Goal: Task Accomplishment & Management: Complete application form

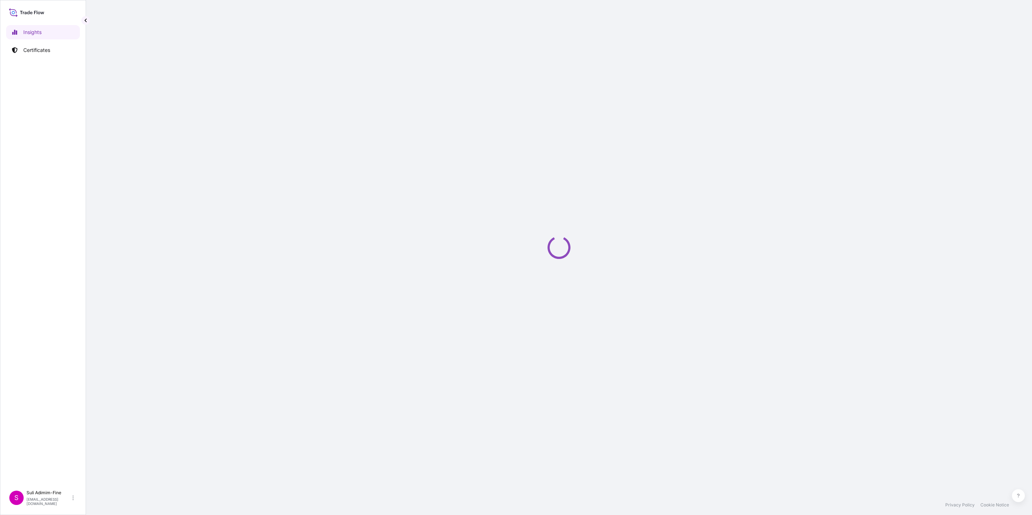
select select "2025"
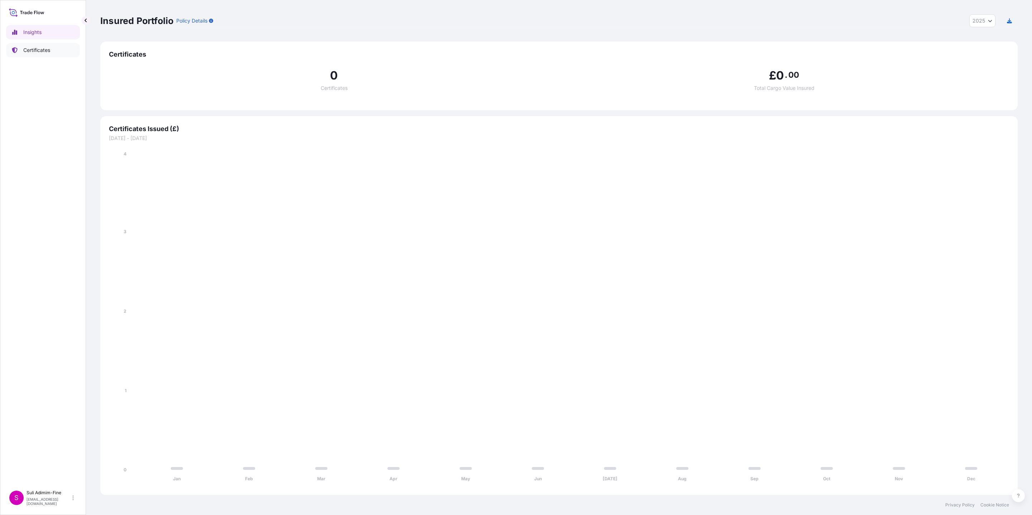
click at [39, 51] on p "Certificates" at bounding box center [36, 50] width 27 height 7
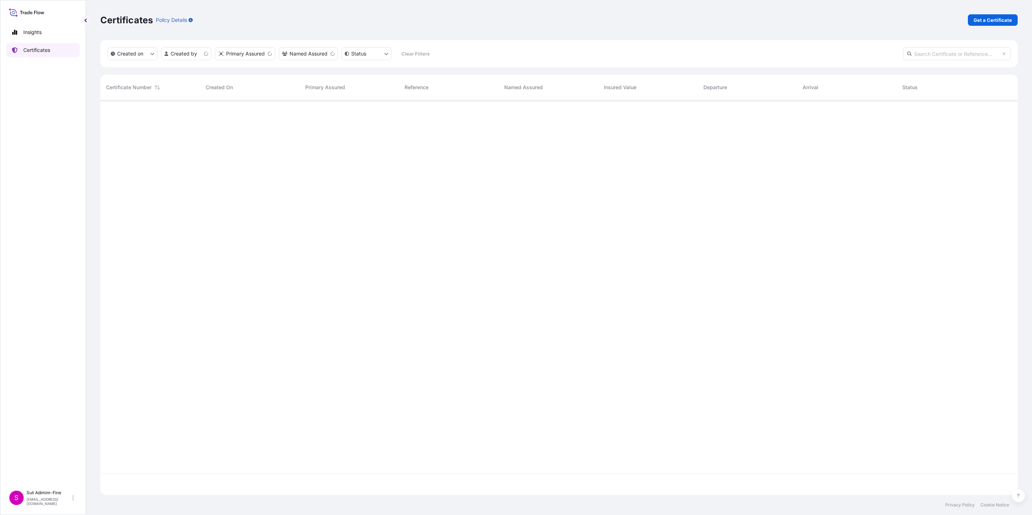
scroll to position [391, 909]
click at [991, 22] on p "Get a Certificate" at bounding box center [993, 19] width 38 height 7
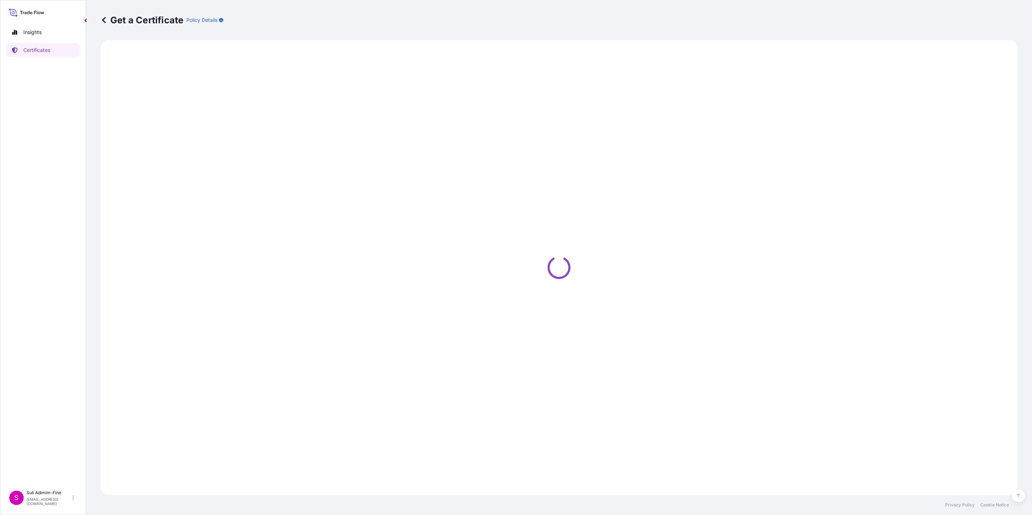
select select "Ocean Vessel"
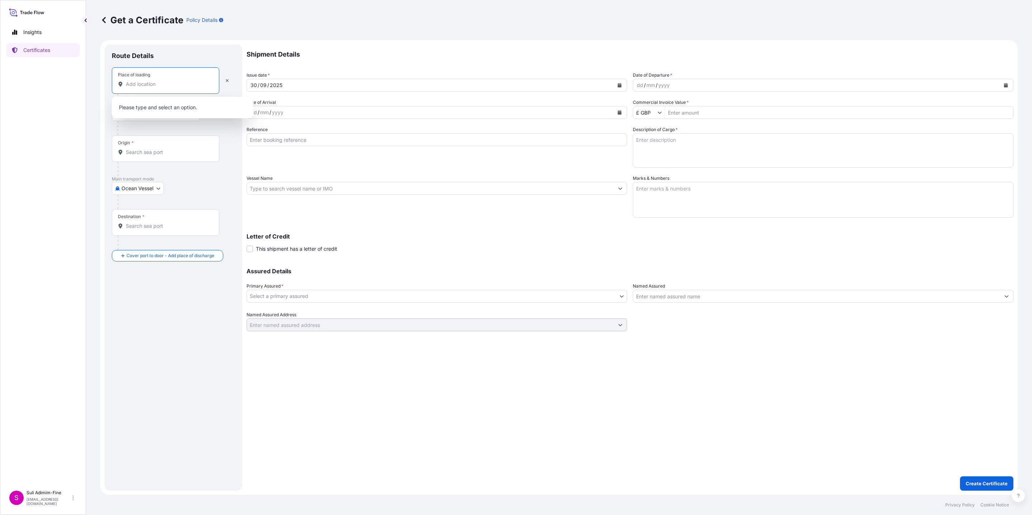
click at [156, 84] on input "Place of loading" at bounding box center [168, 84] width 85 height 7
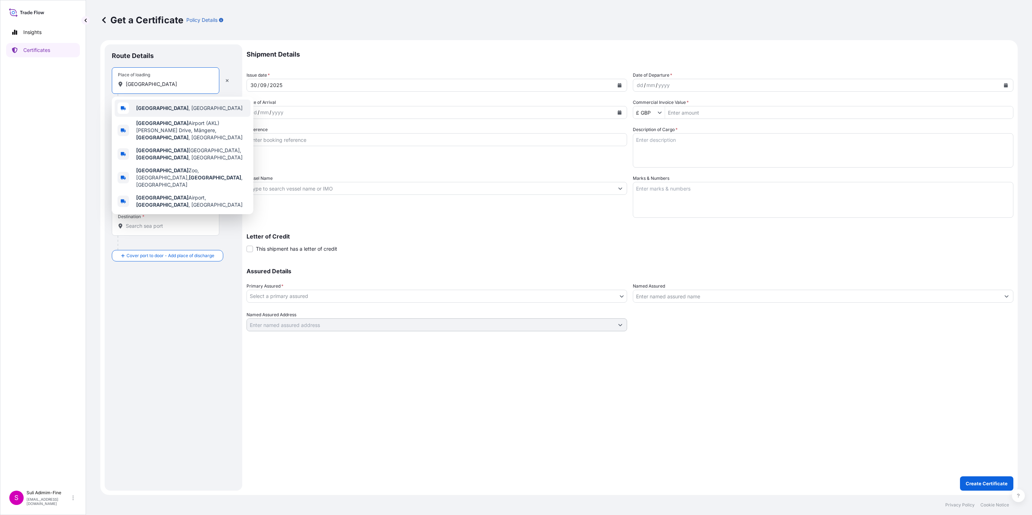
click at [164, 105] on span "[GEOGRAPHIC_DATA] , [GEOGRAPHIC_DATA]" at bounding box center [189, 108] width 106 height 7
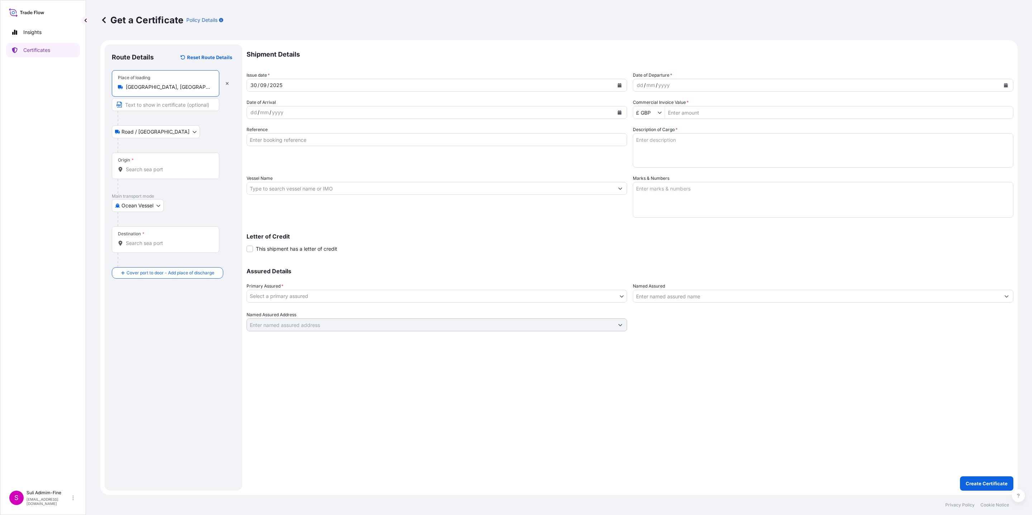
type input "[GEOGRAPHIC_DATA], [GEOGRAPHIC_DATA]"
click at [145, 169] on input "Origin *" at bounding box center [168, 169] width 85 height 7
click at [128, 170] on input "MZTRG" at bounding box center [168, 169] width 85 height 7
click at [181, 192] on span "NZTRG - [GEOGRAPHIC_DATA], [GEOGRAPHIC_DATA]" at bounding box center [191, 195] width 111 height 14
type input "NZTRG - [GEOGRAPHIC_DATA], [GEOGRAPHIC_DATA]"
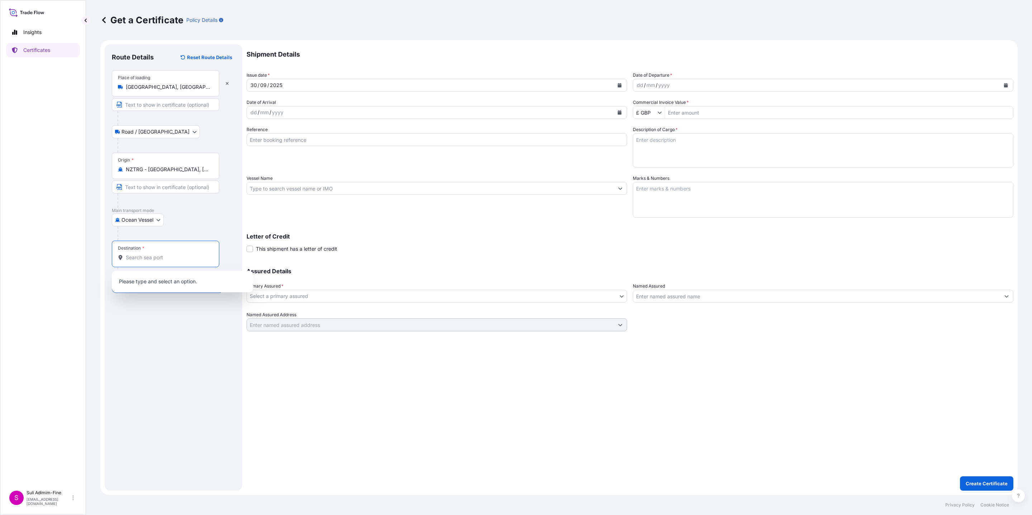
click at [133, 261] on input "Destination *" at bounding box center [168, 257] width 85 height 7
click at [135, 261] on input "AU,[PERSON_NAME]" at bounding box center [168, 257] width 85 height 7
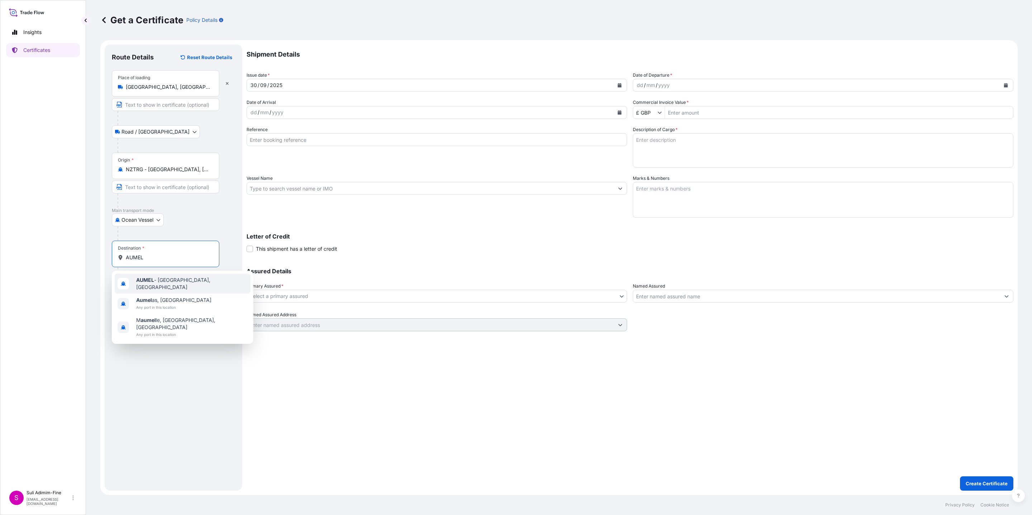
click at [164, 282] on span "AUMEL - [GEOGRAPHIC_DATA], [GEOGRAPHIC_DATA]" at bounding box center [191, 284] width 111 height 14
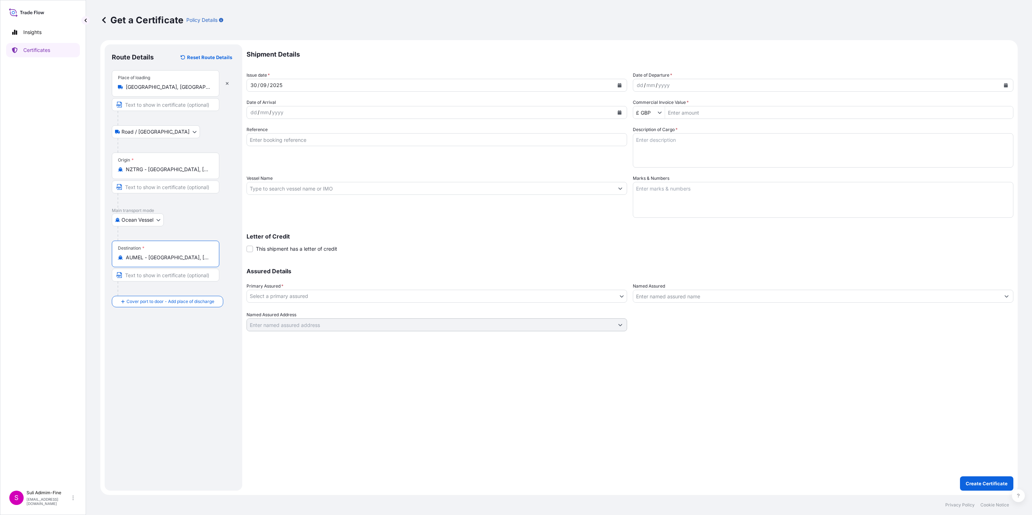
type input "AUMEL - [GEOGRAPHIC_DATA], [GEOGRAPHIC_DATA]"
click at [618, 86] on icon "Calendar" at bounding box center [620, 85] width 4 height 4
click at [313, 173] on div "26" at bounding box center [313, 172] width 13 height 13
click at [1005, 87] on icon "Calendar" at bounding box center [1006, 85] width 4 height 4
click at [700, 186] on div "3" at bounding box center [699, 186] width 13 height 13
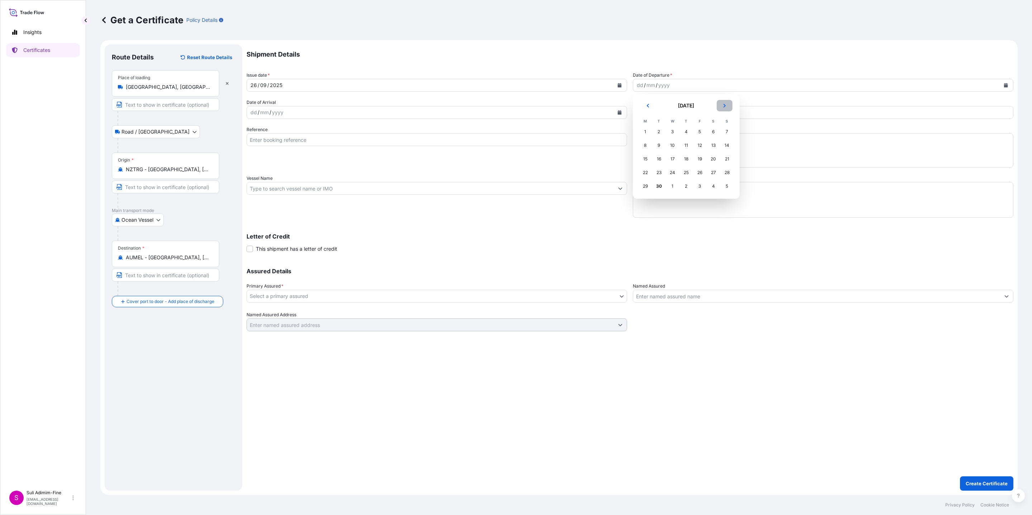
click at [723, 105] on icon "Next" at bounding box center [725, 106] width 4 height 4
click at [697, 131] on div "3" at bounding box center [699, 131] width 13 height 13
click at [624, 112] on button "Calendar" at bounding box center [619, 112] width 11 height 11
click at [312, 171] on div "10" at bounding box center [313, 172] width 13 height 13
click at [285, 142] on input "Reference" at bounding box center [437, 139] width 381 height 13
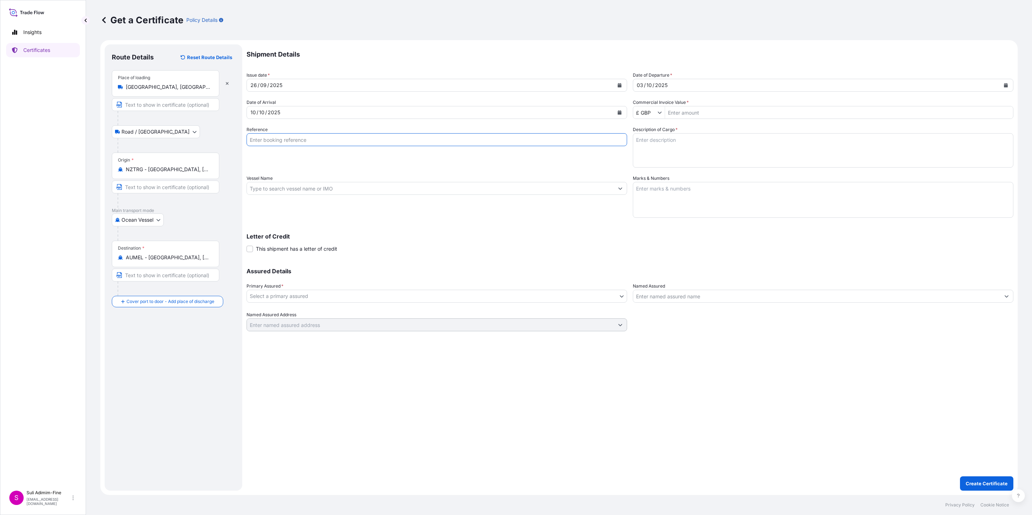
paste input "CLSAKL48148"
type input "CLSAKL48148"
click at [314, 182] on input "Vessel Name" at bounding box center [430, 188] width 367 height 13
paste input "MAERSK BRANI 536"
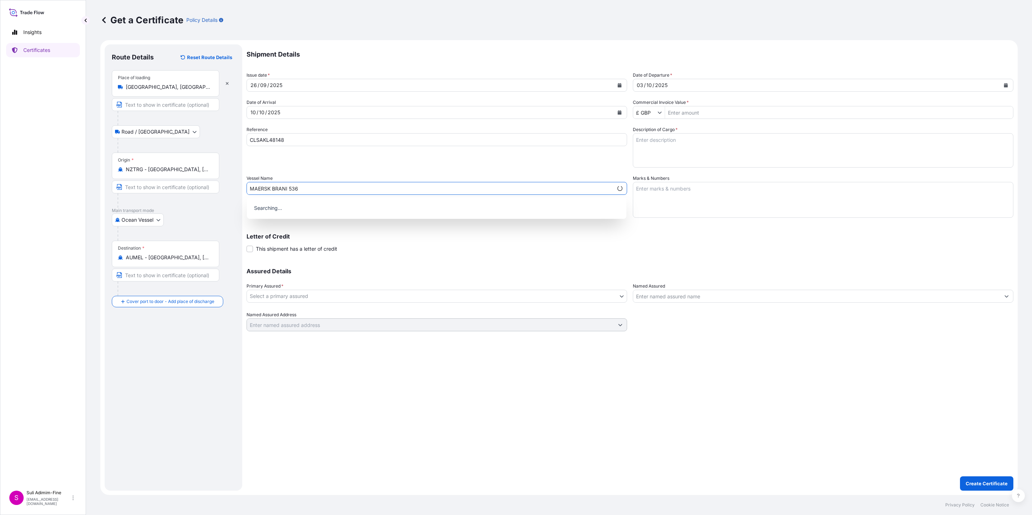
type input "MAERSK BRANI 536"
click at [275, 296] on body "0 options available. Insights Certificates S Suli Adimim-Fine [EMAIL_ADDRESS][D…" at bounding box center [516, 257] width 1032 height 515
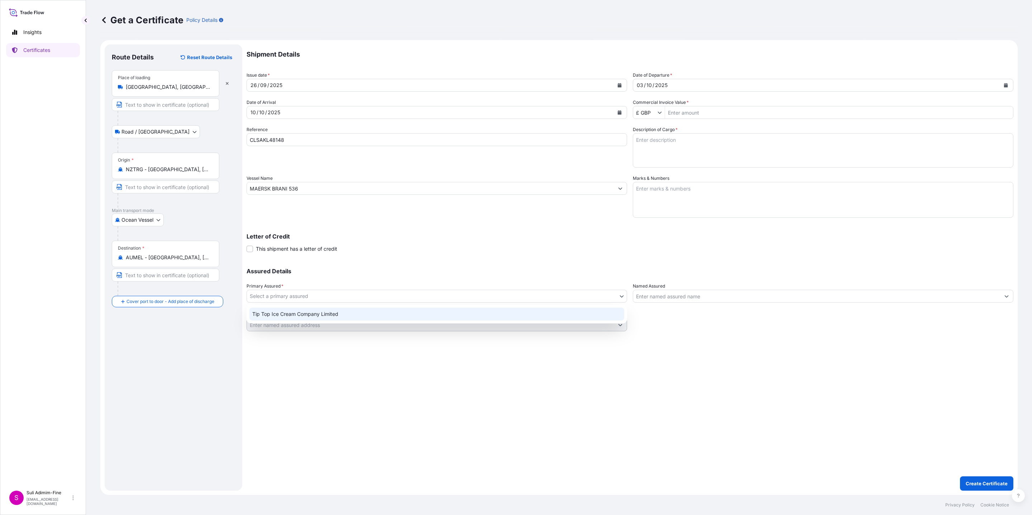
click at [278, 313] on div "Tip Top Ice Cream Company Limited" at bounding box center [436, 314] width 375 height 13
select select "31891"
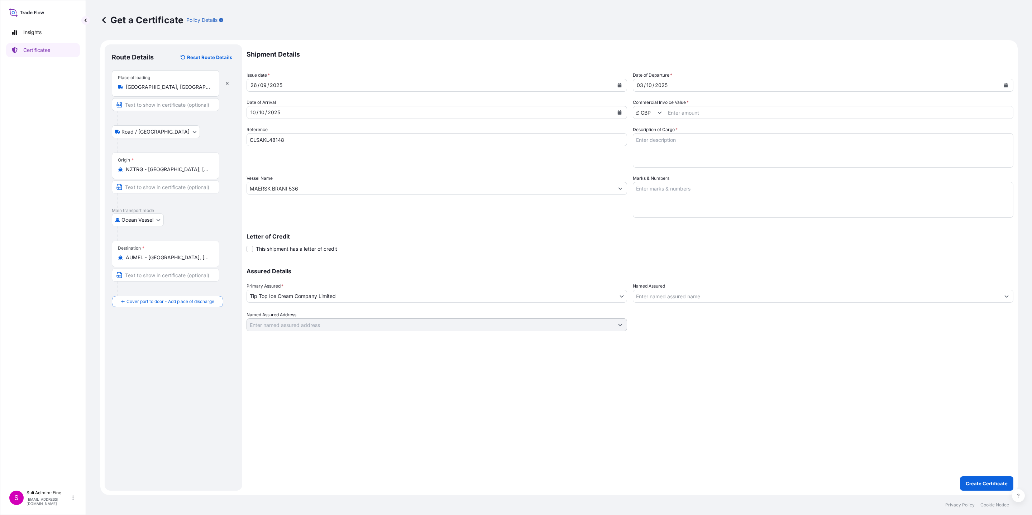
click at [658, 114] on icon "Show suggestions" at bounding box center [660, 112] width 4 height 4
click at [646, 189] on div "$ NZD" at bounding box center [658, 189] width 47 height 13
type input "$ NZD"
click at [741, 115] on input "Commercial Invoice Value *" at bounding box center [839, 112] width 348 height 13
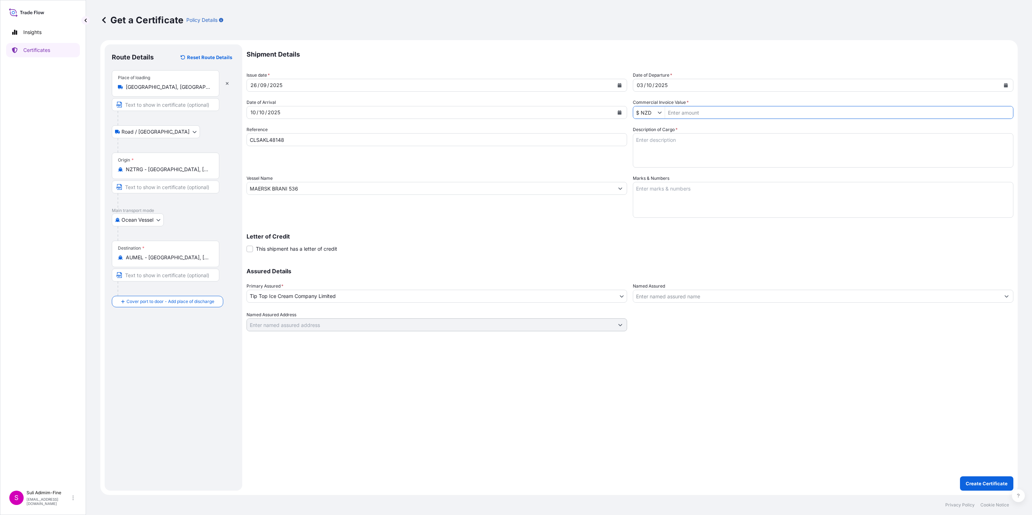
paste input "60,287.04"
type input "60,287.04"
click at [671, 142] on textarea "Description of Cargo *" at bounding box center [823, 150] width 381 height 34
paste textarea "Assorted cartons of ice cream"
type textarea "Assorted cartons of ice cream"
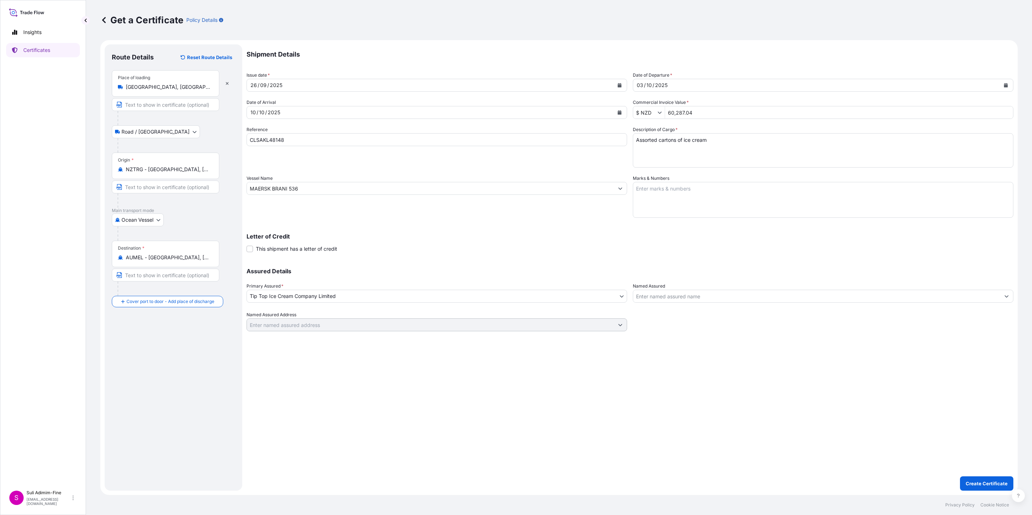
click at [653, 191] on textarea "Marks & Numbers" at bounding box center [823, 200] width 381 height 36
paste textarea "Shipment: 1001803 3168 CS OF PRODUCT -25 DEGREES 1x40FT REEFER"
click at [688, 189] on textarea "Shipment: 1001803 3168 CS OF PRODUCT -25 DEGREES 1x40FT REEFER" at bounding box center [823, 200] width 381 height 36
type textarea "Shipment: 1001809 3168 CS OF PRODUCT -25 DEGREES 1x40FT REEFER"
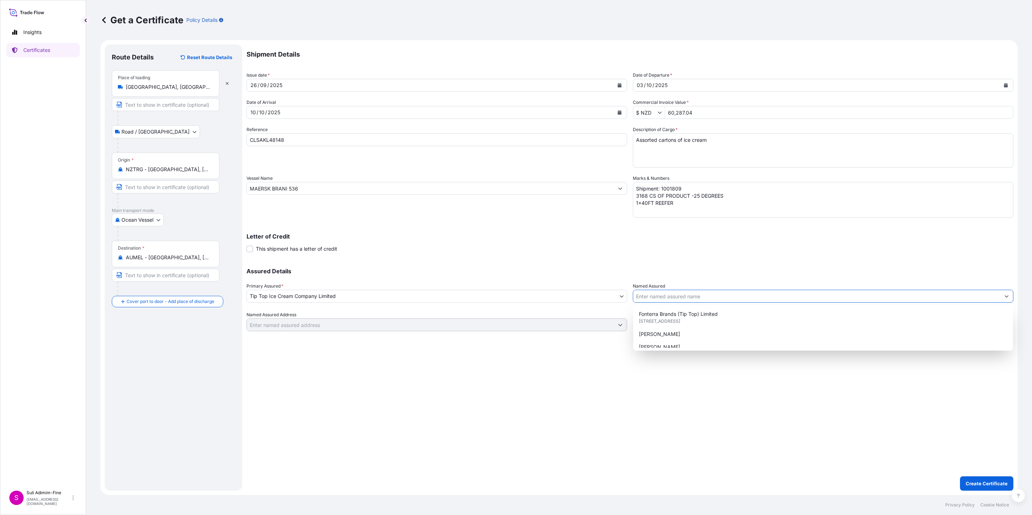
click at [655, 292] on input "Named Assured" at bounding box center [816, 296] width 367 height 13
click at [659, 319] on span "[STREET_ADDRESS]" at bounding box center [659, 321] width 41 height 7
type input "Fonterra Brands (Tip Top) Limited"
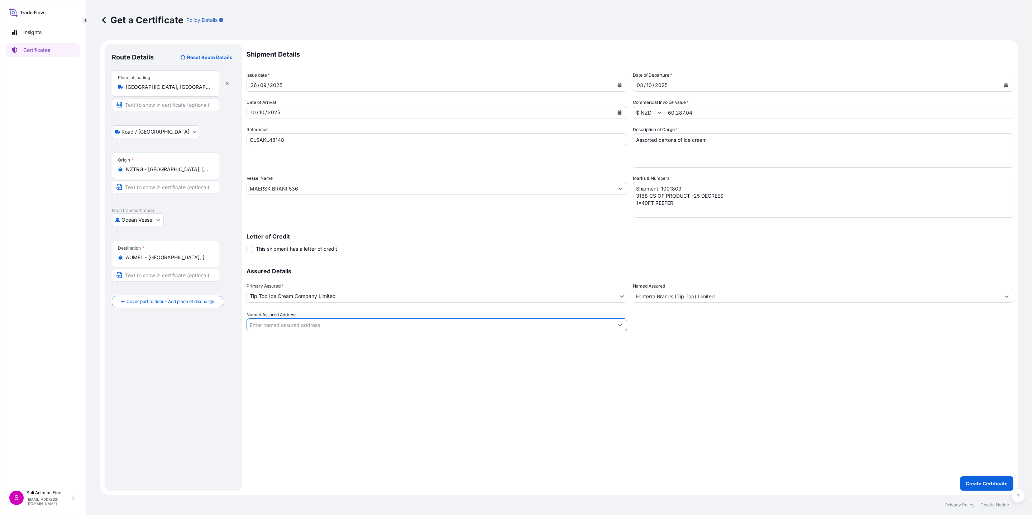
click at [303, 327] on input "Named Assured Address" at bounding box center [430, 325] width 367 height 13
click at [523, 342] on div "Shipment Details Issue date * [DATE] Date of Departure * [DATE] Date of Arrival…" at bounding box center [630, 267] width 767 height 447
click at [309, 328] on input "Named Assured Address" at bounding box center [430, 325] width 367 height 13
click at [421, 362] on div "Shipment Details Issue date * [DATE] Date of Departure * [DATE] Date of Arrival…" at bounding box center [630, 267] width 767 height 447
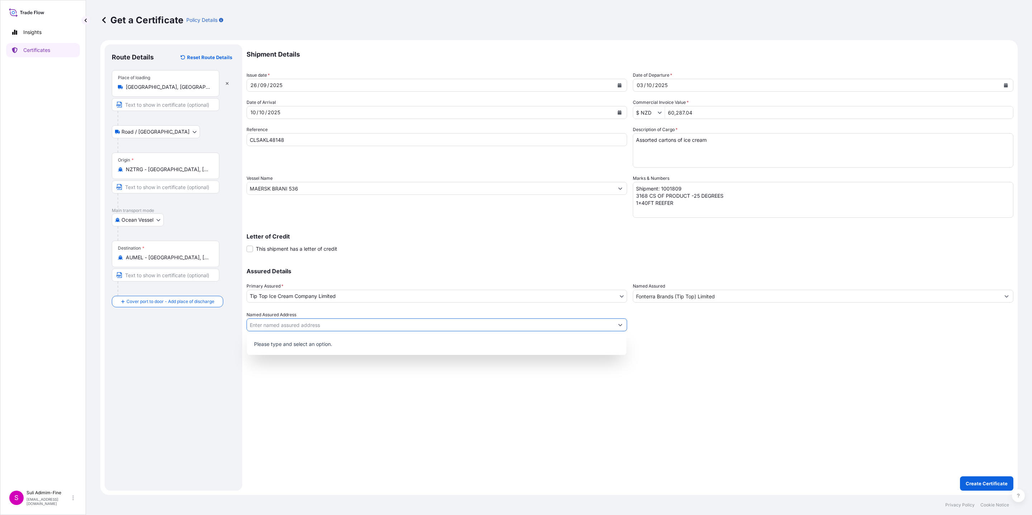
click at [619, 323] on icon "Show suggestions" at bounding box center [620, 325] width 4 height 4
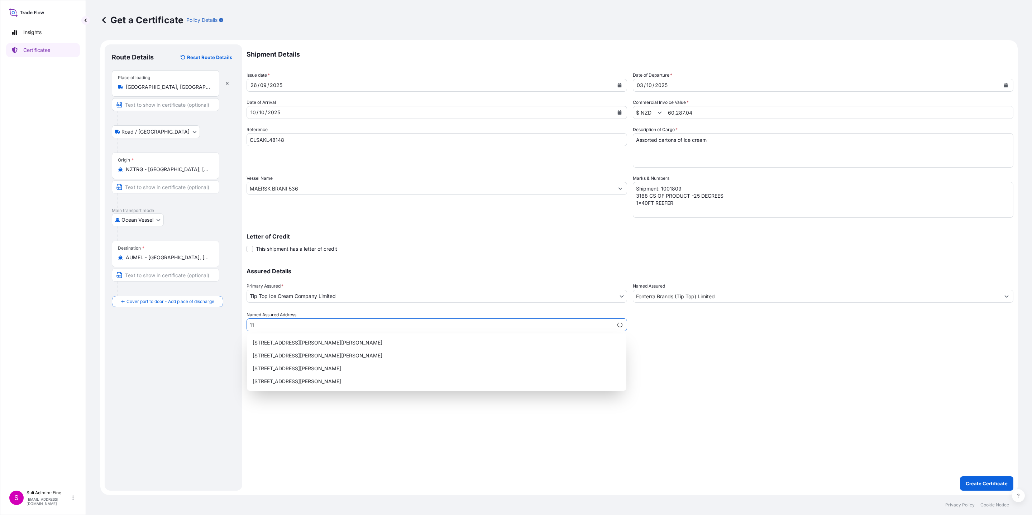
type input "1"
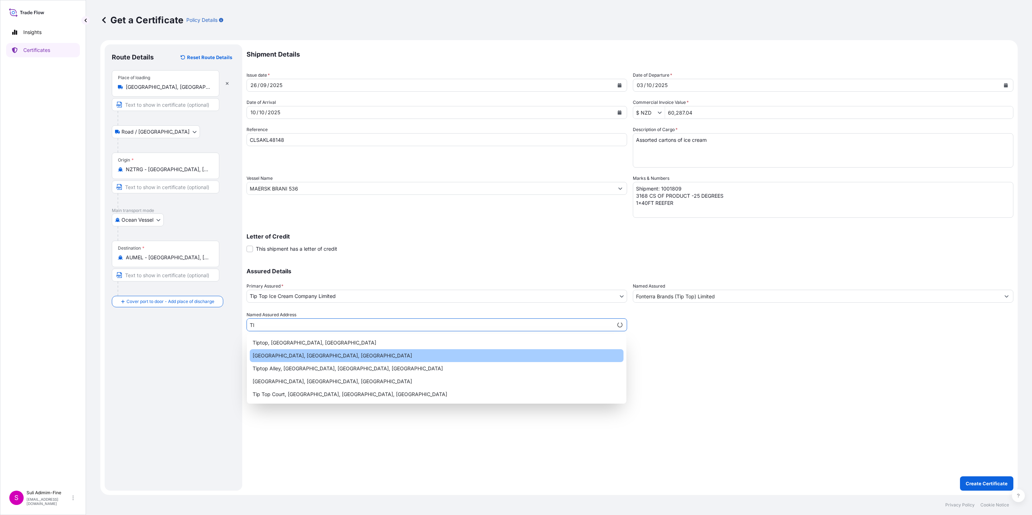
type input "T"
type input "1"
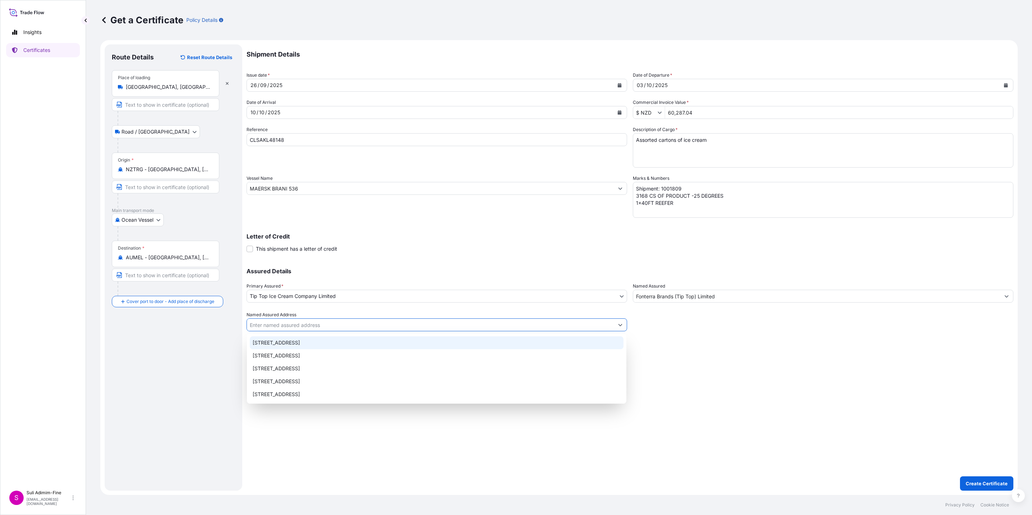
click at [394, 340] on div "[STREET_ADDRESS]" at bounding box center [437, 343] width 374 height 13
type input "[STREET_ADDRESS]"
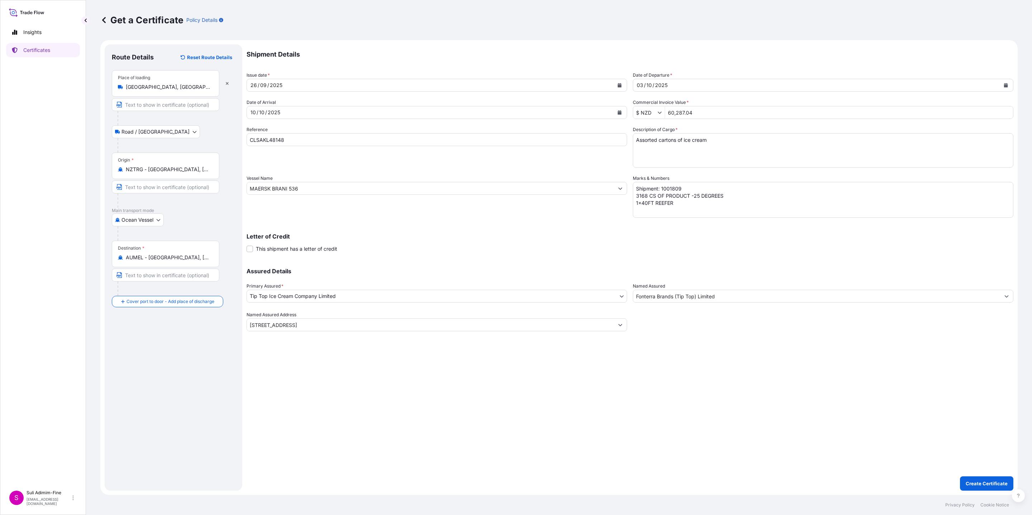
click at [906, 442] on div "Shipment Details Issue date * [DATE] Date of Departure * [DATE] Date of Arrival…" at bounding box center [630, 267] width 767 height 447
click at [1004, 483] on p "Create Certificate" at bounding box center [987, 483] width 42 height 7
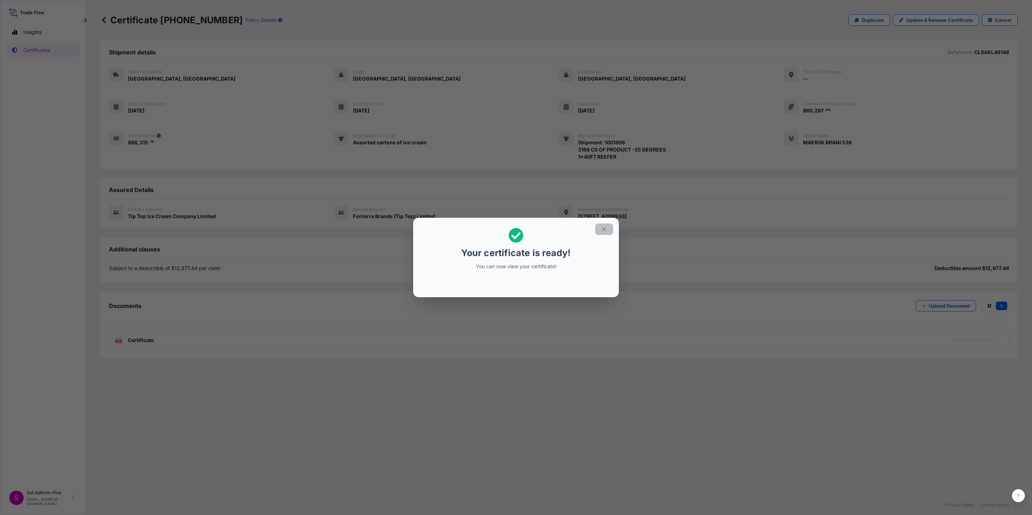
click at [603, 227] on icon "button" at bounding box center [604, 229] width 6 height 6
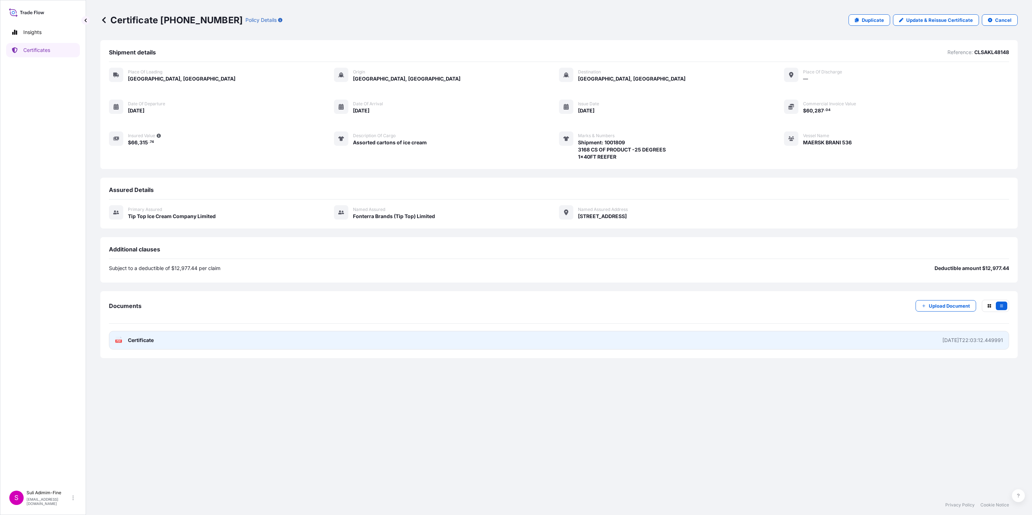
click at [141, 341] on span "Certificate" at bounding box center [141, 340] width 26 height 7
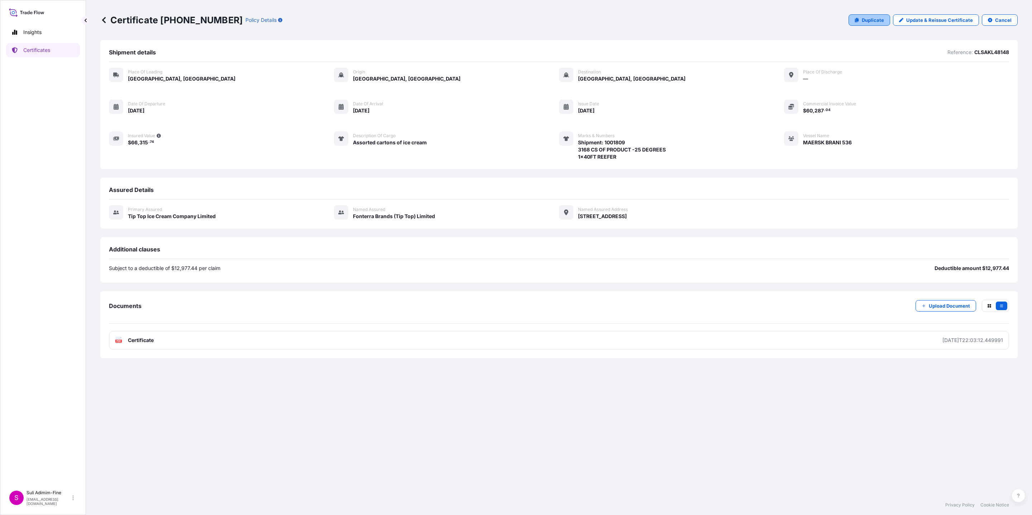
click at [877, 20] on p "Duplicate" at bounding box center [873, 19] width 22 height 7
select select "Road / [GEOGRAPHIC_DATA]"
select select "Ocean Vessel"
select select "31891"
click at [914, 20] on p "Update & Reissue Certificate" at bounding box center [939, 19] width 67 height 7
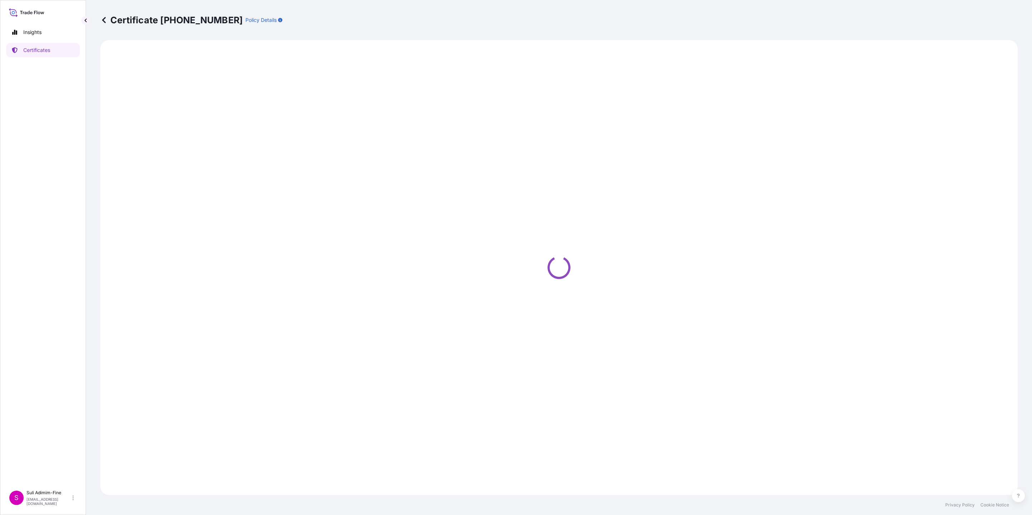
select select "Road / [GEOGRAPHIC_DATA]"
select select "Ocean Vessel"
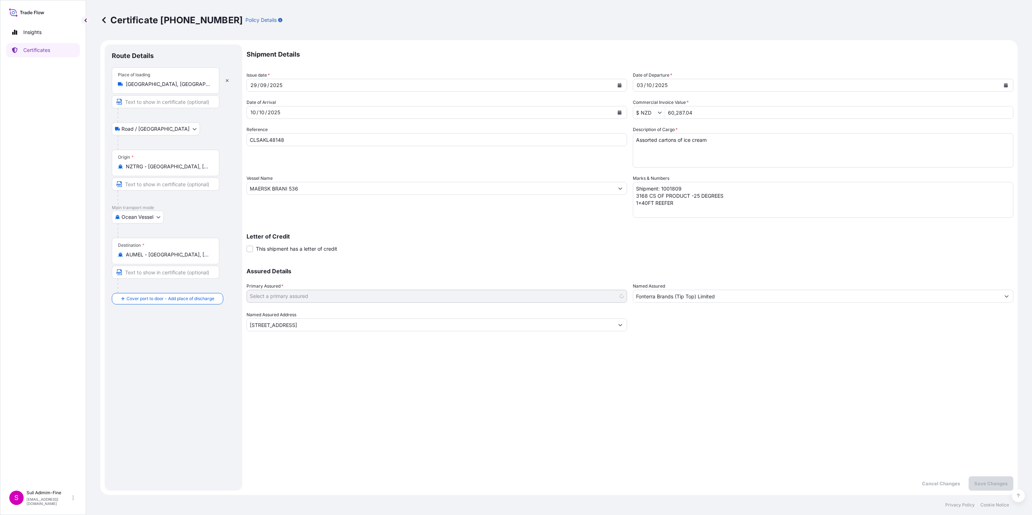
select select "31891"
click at [620, 85] on icon "Calendar" at bounding box center [620, 85] width 4 height 4
click at [314, 171] on div "26" at bounding box center [313, 172] width 13 height 13
click at [996, 481] on p "Save Changes" at bounding box center [990, 483] width 33 height 7
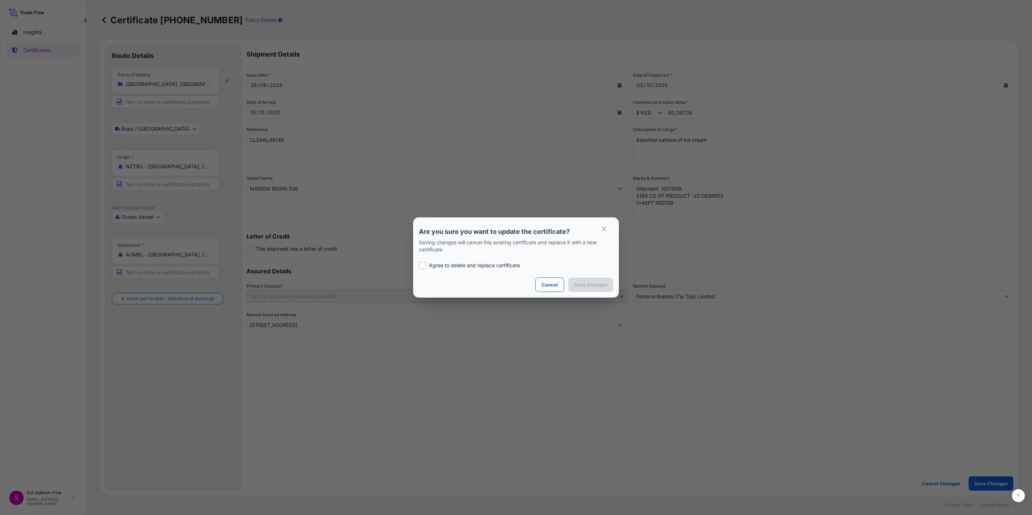
click at [425, 267] on div at bounding box center [422, 265] width 7 height 7
checkbox input "true"
click at [595, 289] on button "Save Changes" at bounding box center [590, 285] width 45 height 14
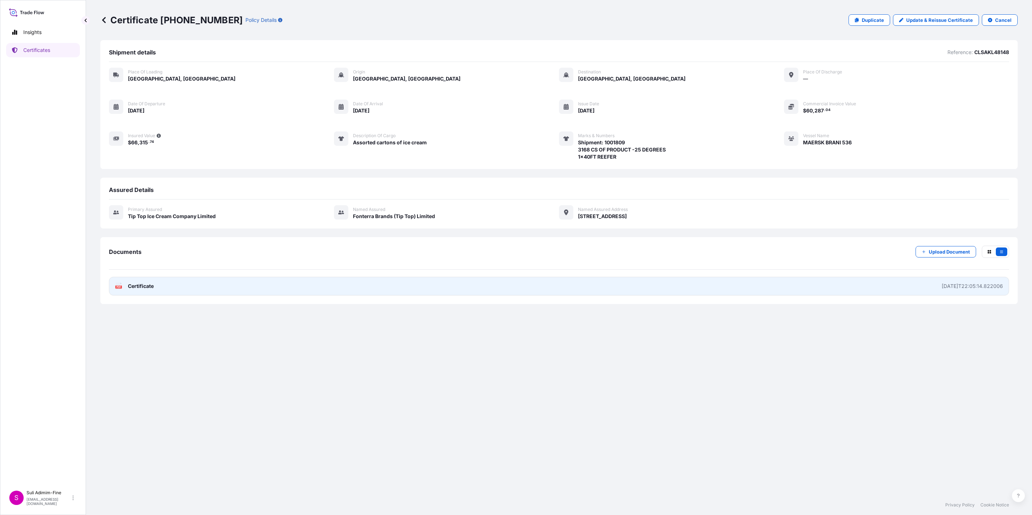
click at [148, 290] on link "PDF Certificate [DATE]T22:05:14.822006" at bounding box center [559, 286] width 900 height 19
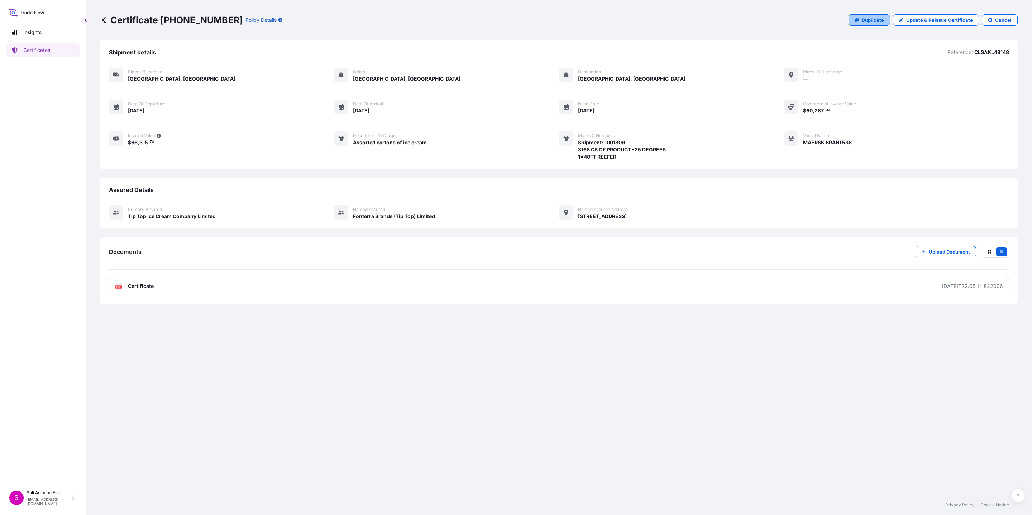
click at [878, 20] on p "Duplicate" at bounding box center [873, 19] width 22 height 7
select select "Road / [GEOGRAPHIC_DATA]"
select select "Ocean Vessel"
select select "31891"
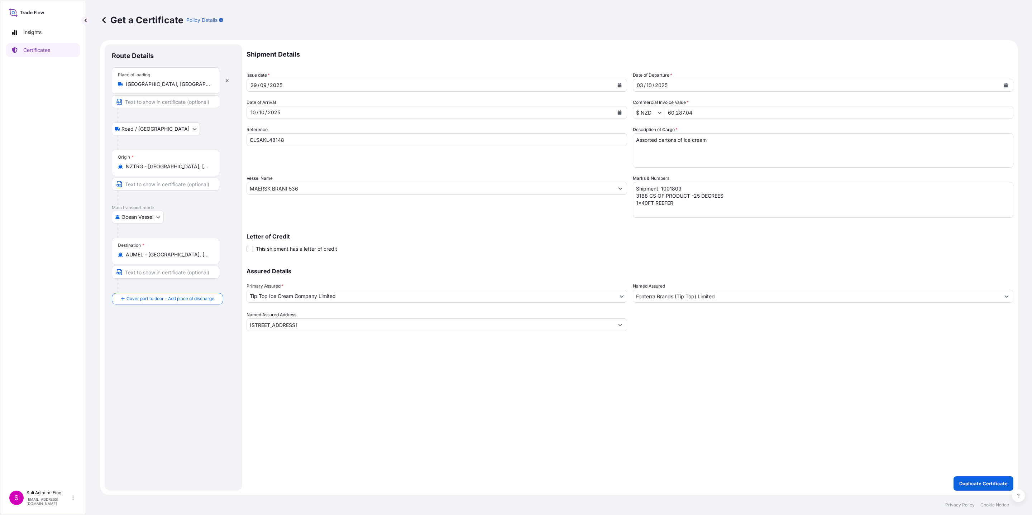
click at [696, 189] on textarea "Shipment: 1001809 3168 CS OF PRODUCT -25 DEGREES 1x40FT REEFER" at bounding box center [823, 200] width 381 height 36
click at [639, 196] on textarea "Shipment: 1001809 3168 CS OF PRODUCT -25 DEGREES 1x40FT REEFER" at bounding box center [823, 200] width 381 height 36
type textarea "Shipment: 1001811 4972CS OF PRODUCT -25 DEGREES 1x40FT REEFER"
click at [988, 484] on p "Duplicate Certificate" at bounding box center [983, 483] width 48 height 7
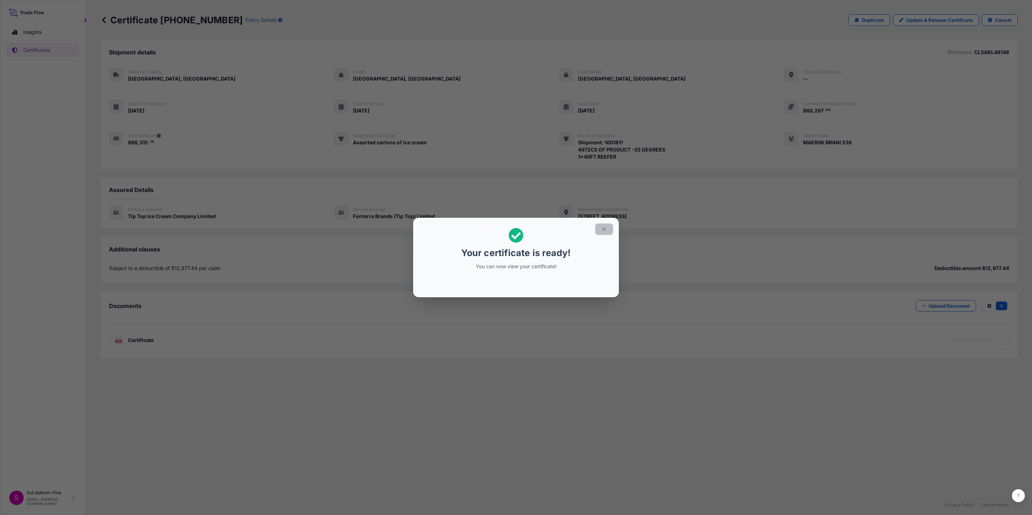
click at [606, 229] on icon "button" at bounding box center [604, 229] width 6 height 6
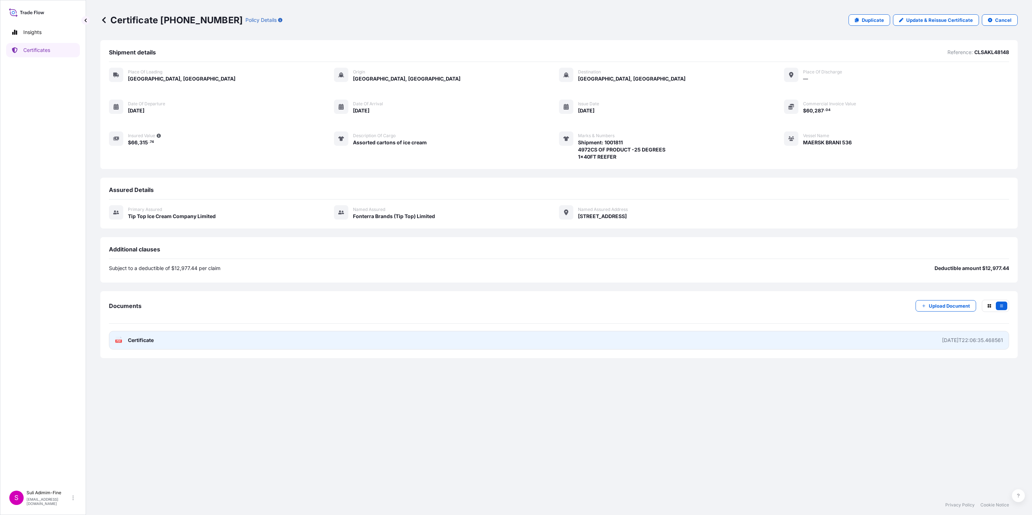
click at [141, 341] on span "Certificate" at bounding box center [141, 340] width 26 height 7
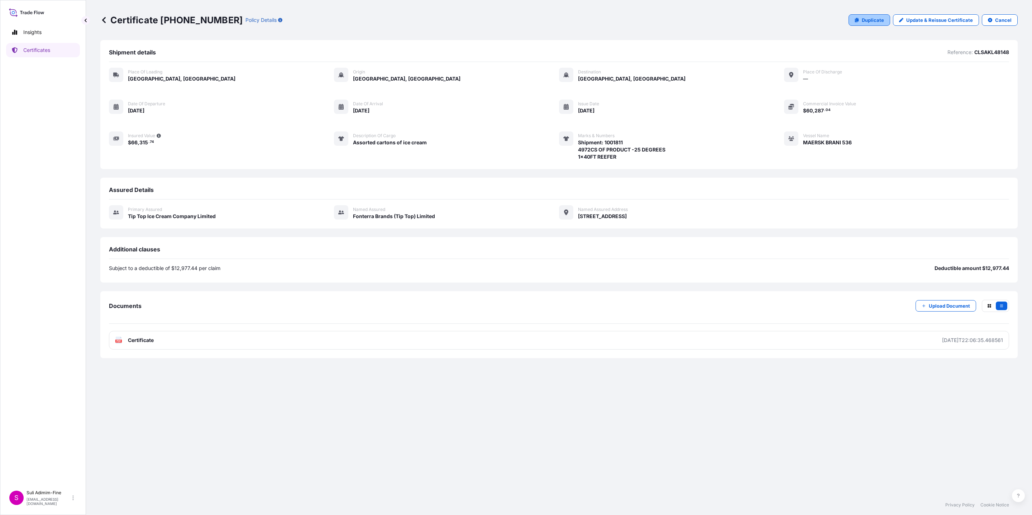
click at [881, 17] on p "Duplicate" at bounding box center [873, 19] width 22 height 7
select select "Road / [GEOGRAPHIC_DATA]"
select select "Ocean Vessel"
select select "31891"
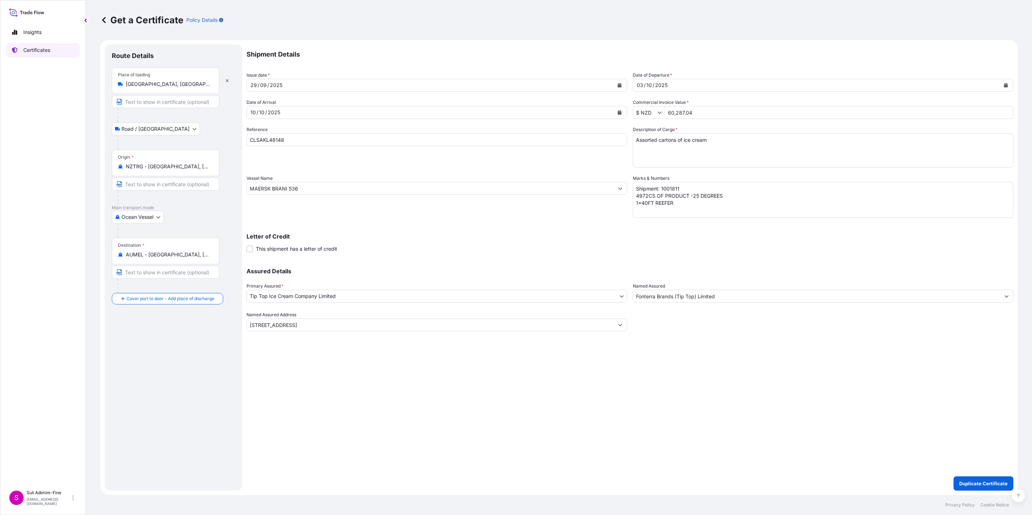
click at [37, 51] on p "Certificates" at bounding box center [36, 50] width 27 height 7
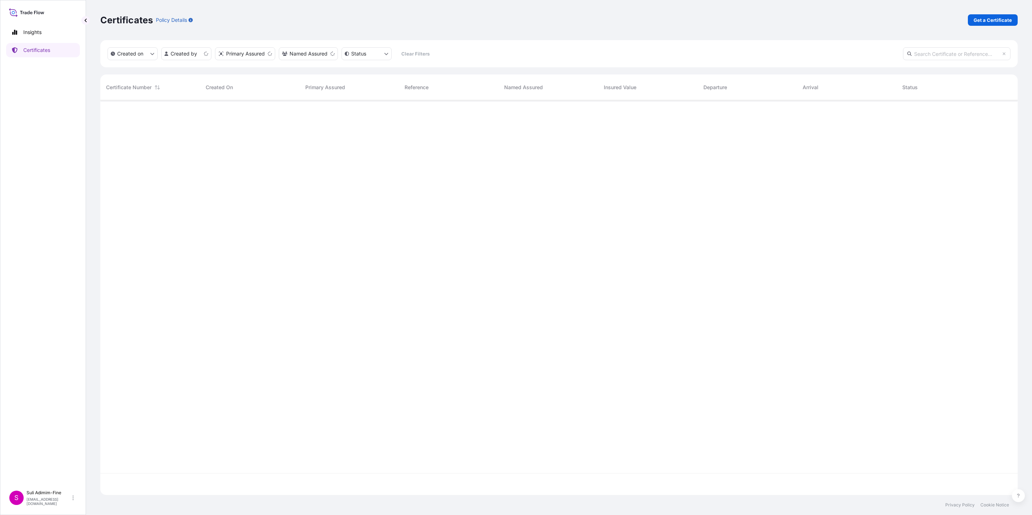
scroll to position [391, 909]
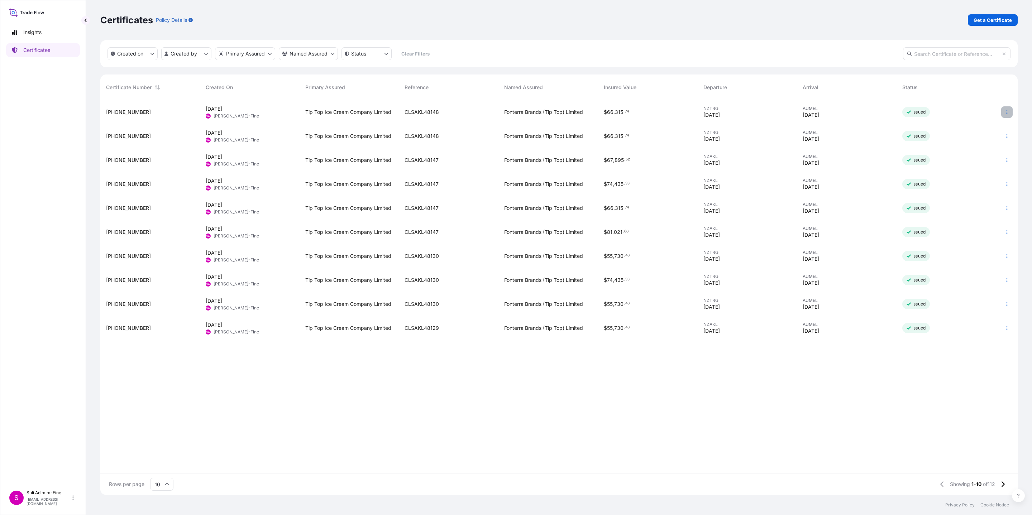
click at [1009, 111] on icon "button" at bounding box center [1007, 112] width 4 height 4
click at [969, 125] on p "Edit details" at bounding box center [961, 126] width 26 height 7
select select "Road / [GEOGRAPHIC_DATA]"
select select "Ocean Vessel"
select select "31891"
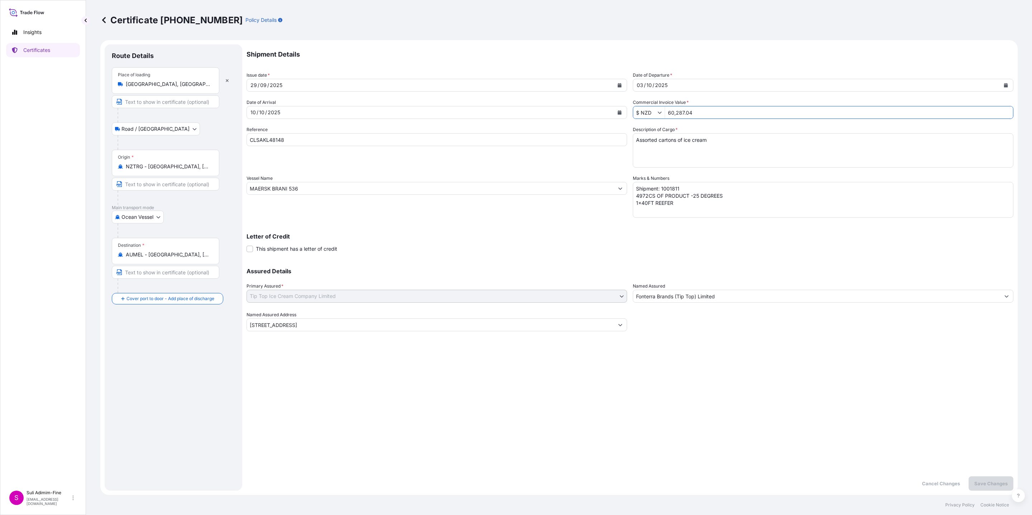
drag, startPoint x: 704, startPoint y: 110, endPoint x: 656, endPoint y: 111, distance: 47.3
click at [656, 111] on div "$ NZD 60,287.04" at bounding box center [823, 112] width 381 height 13
paste input "9,856.60"
type input "69,856.6"
click at [870, 373] on div "Shipment Details Issue date * [DATE] Date of Departure * [DATE] Date of Arrival…" at bounding box center [630, 267] width 767 height 447
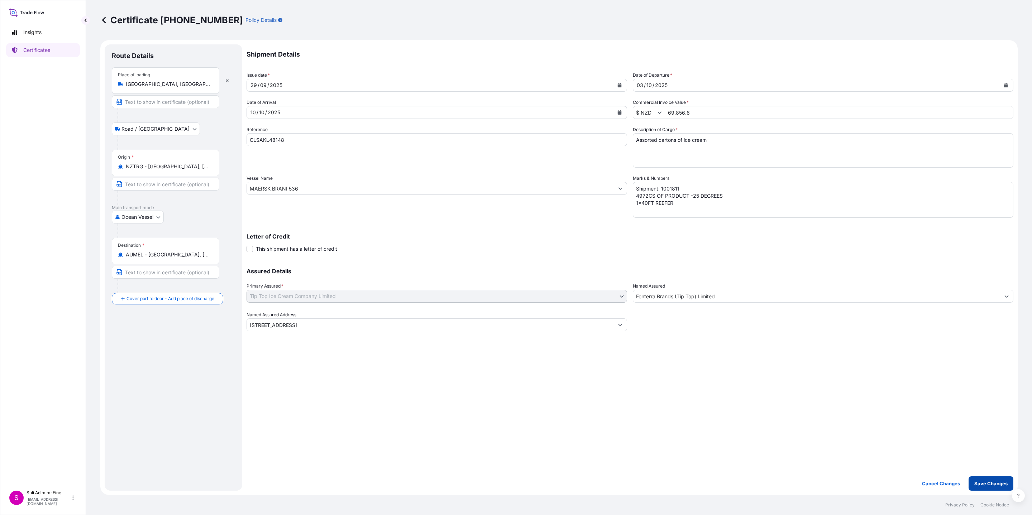
click at [992, 483] on p "Save Changes" at bounding box center [990, 483] width 33 height 7
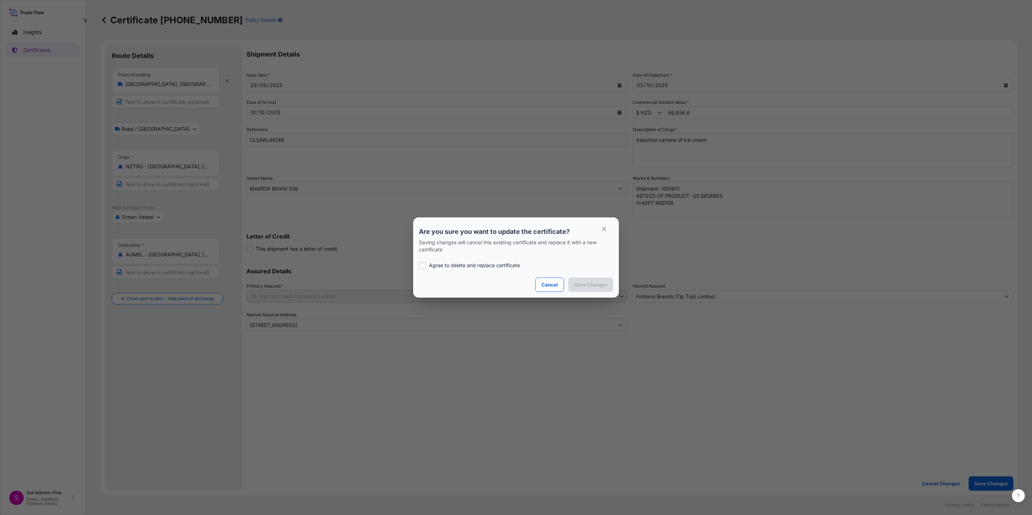
click at [425, 266] on div at bounding box center [422, 265] width 7 height 7
checkbox input "true"
click at [580, 286] on p "Save Changes" at bounding box center [590, 284] width 33 height 7
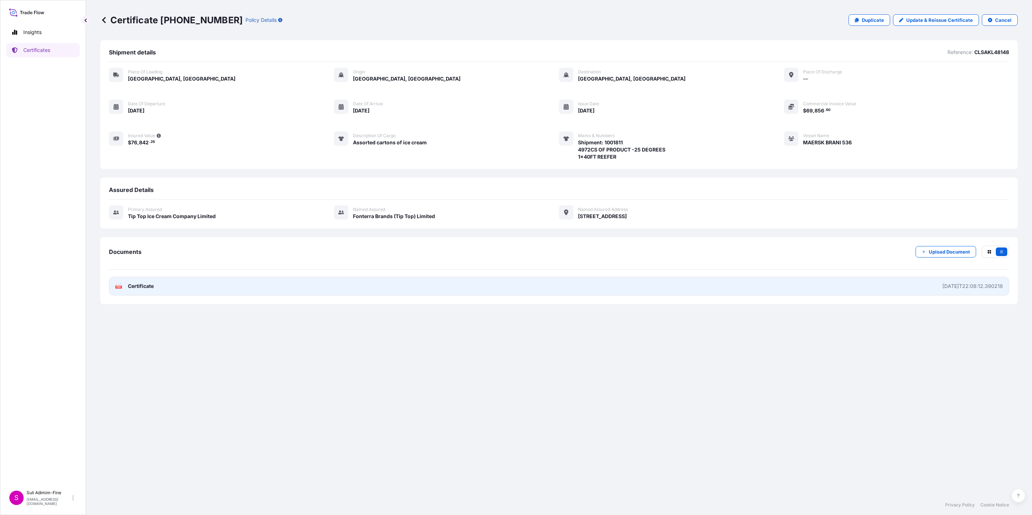
click at [142, 288] on span "Certificate" at bounding box center [141, 286] width 26 height 7
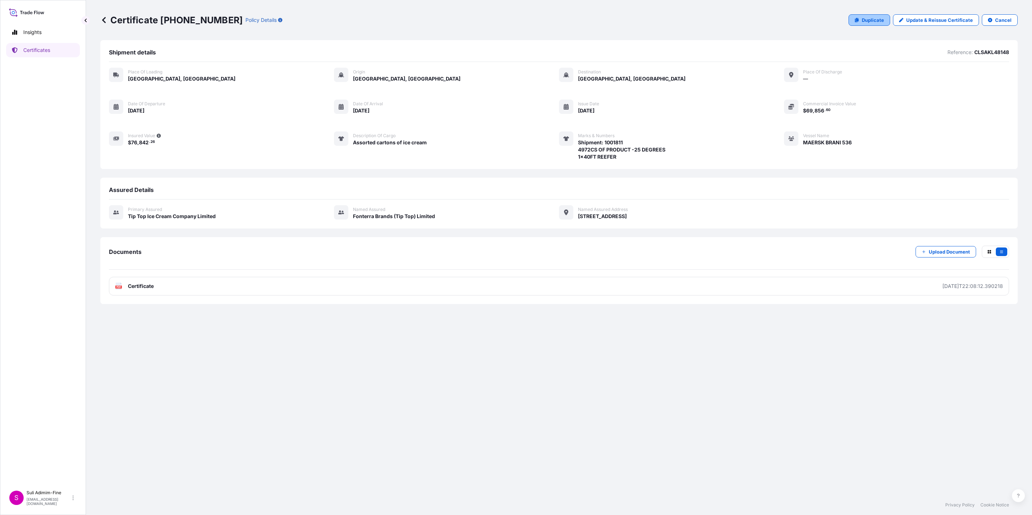
click at [877, 18] on p "Duplicate" at bounding box center [873, 19] width 22 height 7
select select "Road / [GEOGRAPHIC_DATA]"
select select "Ocean Vessel"
select select "31891"
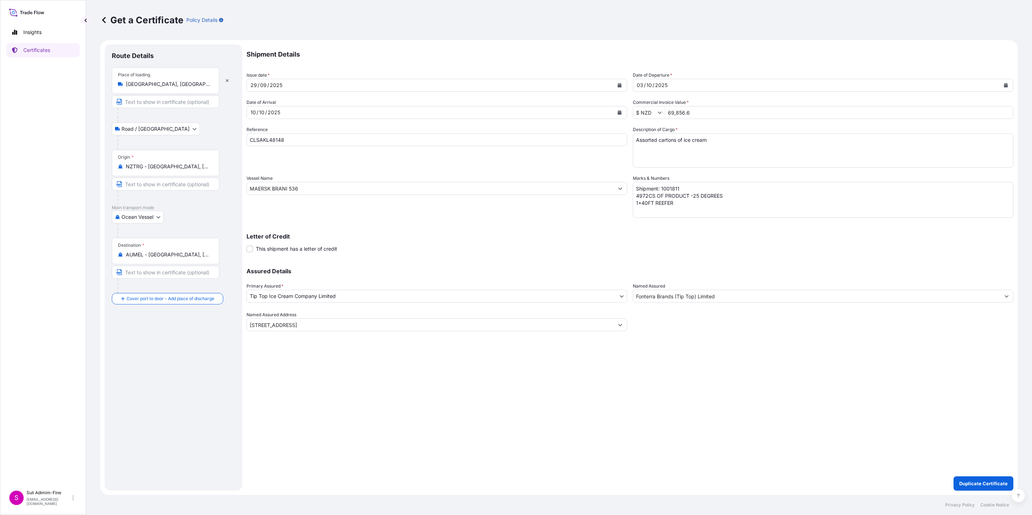
click at [682, 187] on textarea "Shipment: 1001811 4972CS OF PRODUCT -25 DEGREES 1x40FT REEFER" at bounding box center [823, 200] width 381 height 36
type textarea "Shipment: 1001812 4972CS OF PRODUCT -25 DEGREES 1x40FT REEFER"
click at [974, 483] on p "Duplicate Certificate" at bounding box center [983, 483] width 48 height 7
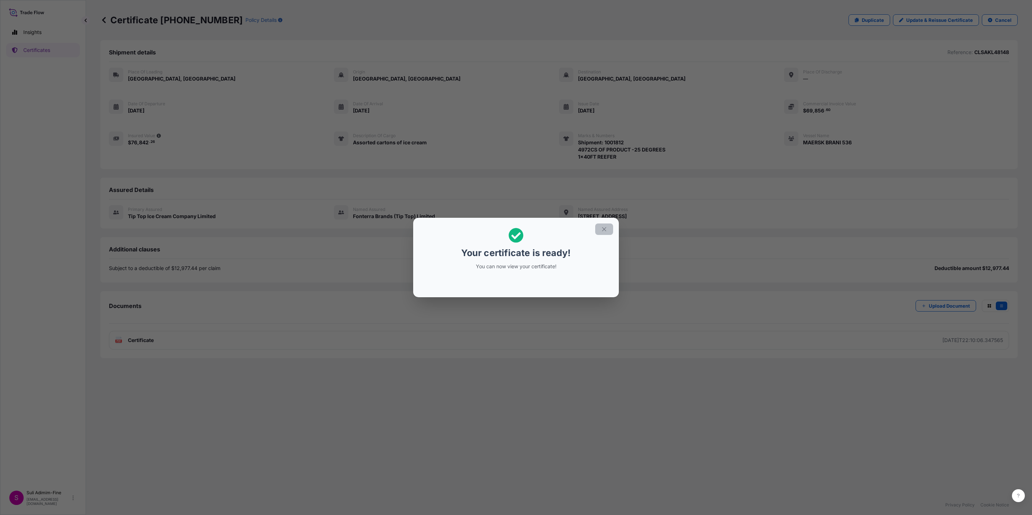
click at [602, 229] on icon "button" at bounding box center [604, 229] width 6 height 6
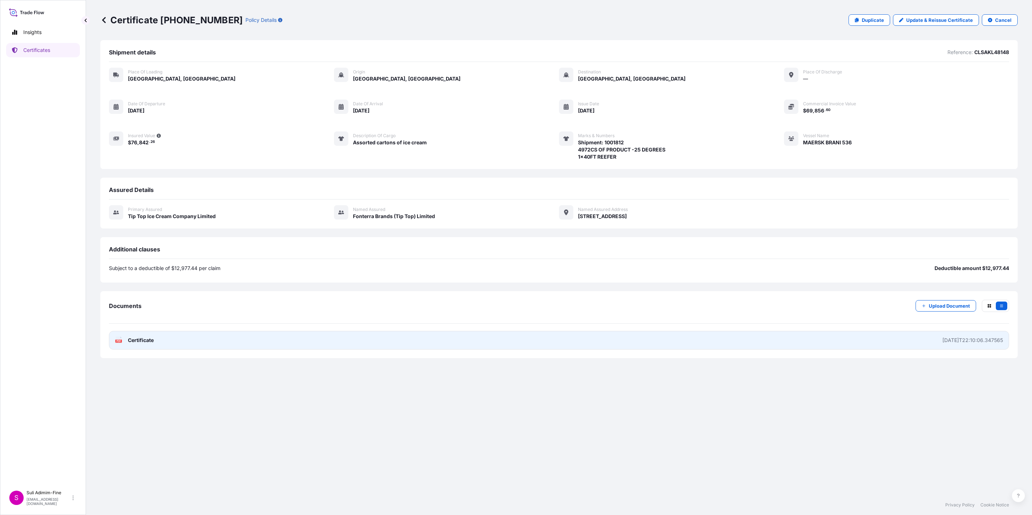
click at [138, 340] on span "Certificate" at bounding box center [141, 340] width 26 height 7
